Goal: Task Accomplishment & Management: Complete application form

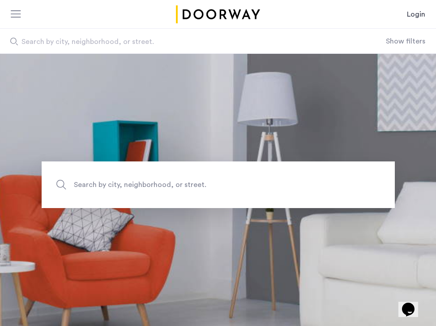
click at [417, 14] on link "Login" at bounding box center [416, 14] width 18 height 11
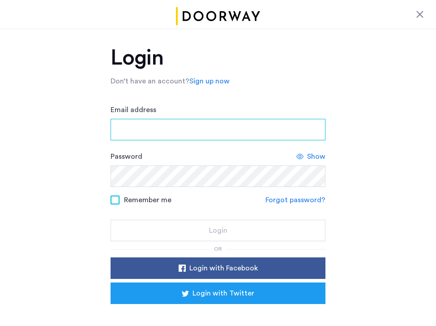
click at [160, 130] on input "Email address" at bounding box center [218, 129] width 215 height 21
click at [177, 127] on input "**********" at bounding box center [218, 129] width 215 height 21
type input "**********"
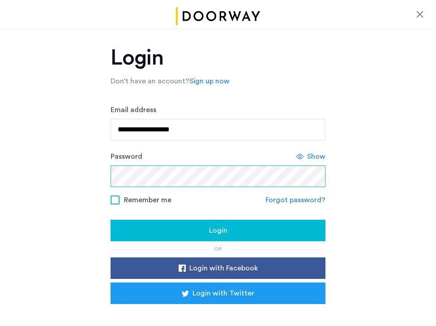
click at [111, 219] on button "Login" at bounding box center [218, 229] width 215 height 21
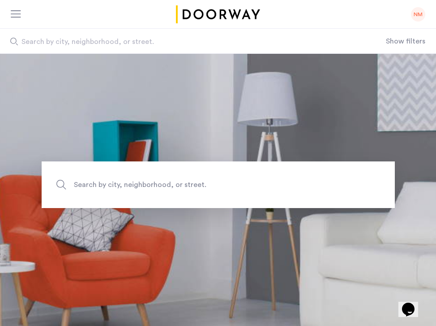
click at [414, 15] on div "NM" at bounding box center [418, 14] width 14 height 14
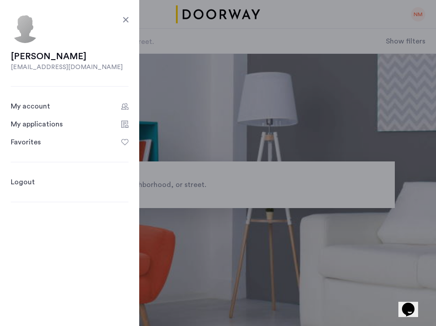
click at [40, 126] on div "My applications" at bounding box center [37, 124] width 52 height 11
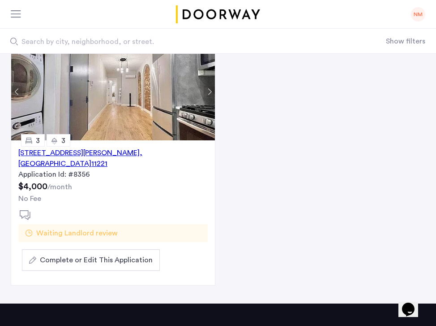
scroll to position [102, 0]
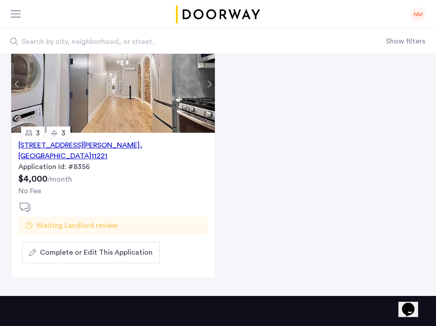
click at [103, 220] on span "Waiting Landlord review" at bounding box center [76, 225] width 81 height 11
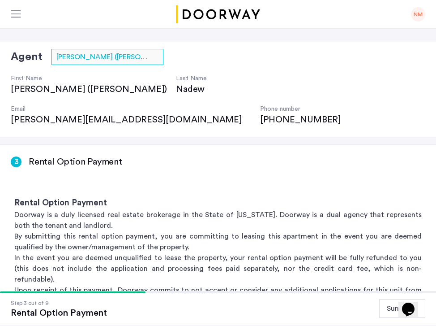
scroll to position [39, 0]
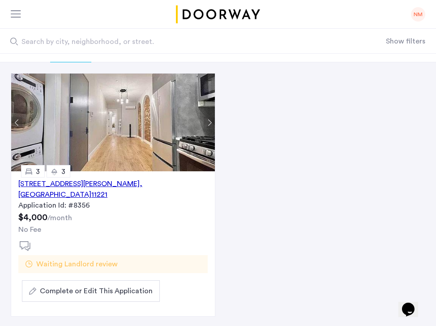
scroll to position [95, 0]
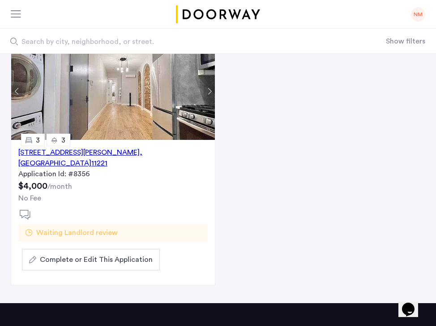
click at [84, 254] on span "Complete or Edit This Application" at bounding box center [96, 259] width 113 height 11
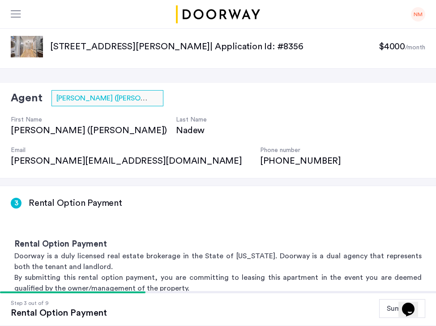
click at [13, 12] on div at bounding box center [16, 14] width 11 height 9
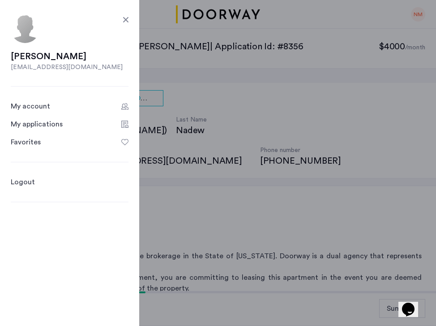
click at [47, 102] on div "My account" at bounding box center [30, 106] width 39 height 11
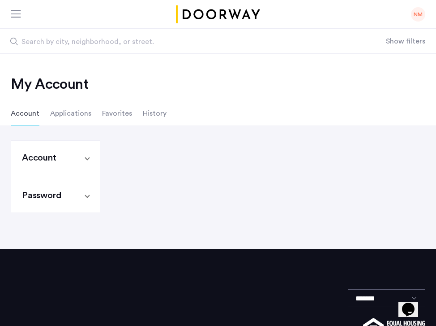
click at [60, 115] on li "Applications" at bounding box center [70, 113] width 41 height 25
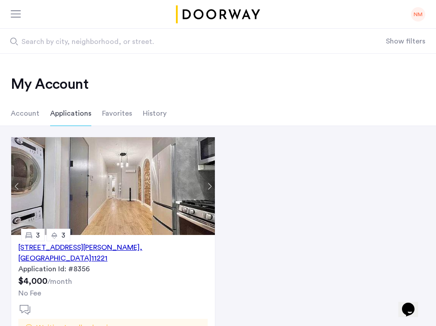
click at [119, 110] on li "Favorites" at bounding box center [117, 113] width 30 height 25
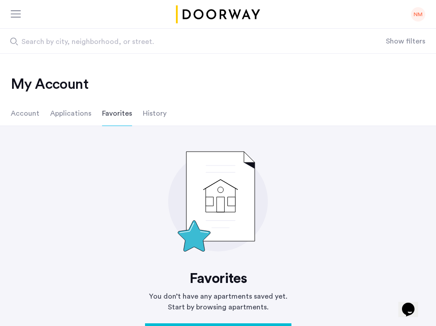
click at [156, 115] on li "History" at bounding box center [155, 113] width 24 height 25
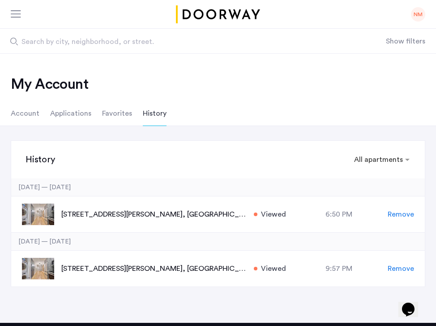
click at [413, 15] on div "NM" at bounding box center [418, 14] width 14 height 14
click at [328, 82] on app-root "My applications NM Search by city, neighborhood, or street. Show filters Price …" at bounding box center [218, 233] width 436 height 467
click at [419, 19] on div "NM" at bounding box center [418, 14] width 14 height 14
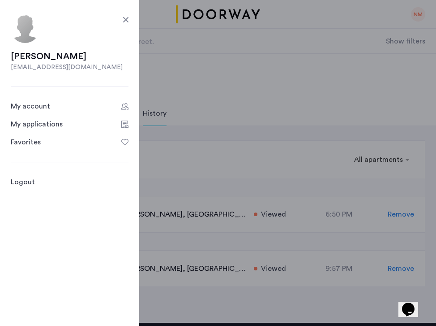
click at [25, 176] on div "Logout" at bounding box center [70, 174] width 118 height 25
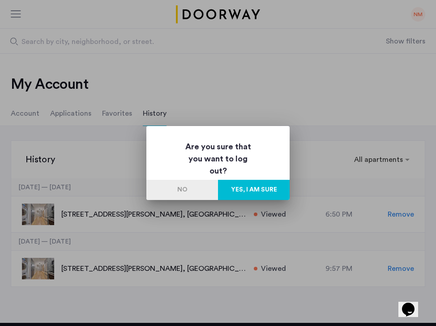
click at [252, 191] on button "Yes, I am sure" at bounding box center [254, 190] width 72 height 20
